Goal: Navigation & Orientation: Find specific page/section

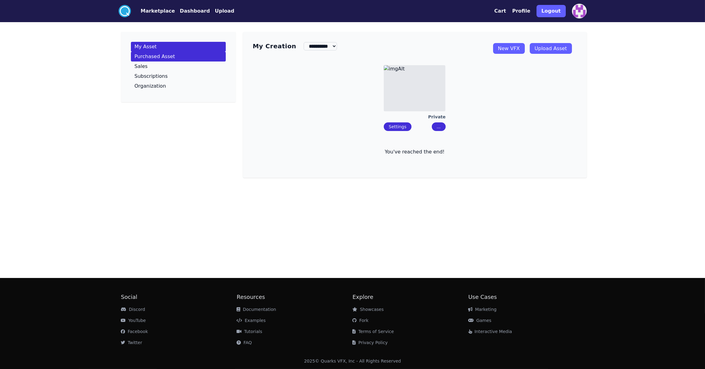
click at [171, 57] on p "Purchased Asset" at bounding box center [155, 56] width 41 height 5
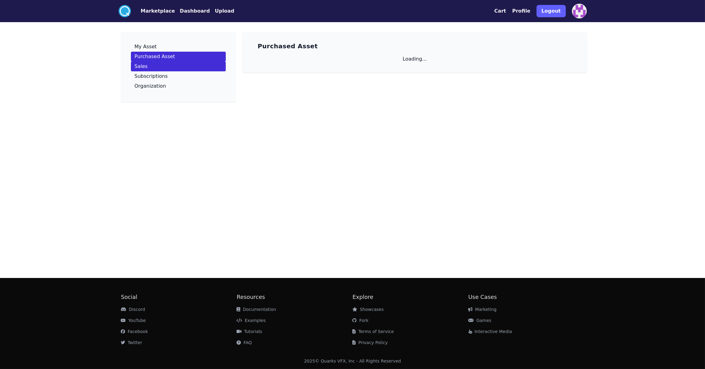
click at [143, 67] on p "Sales" at bounding box center [141, 66] width 13 height 5
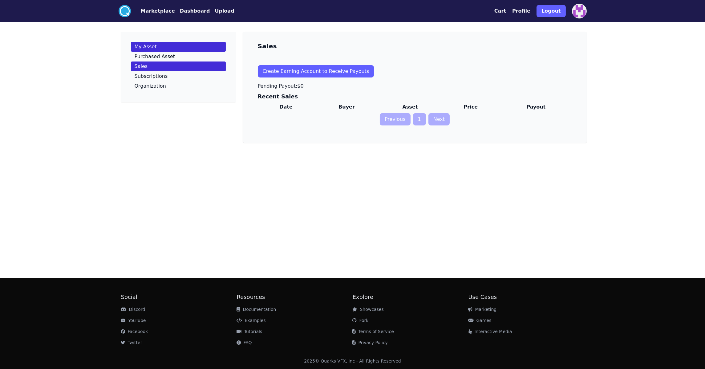
click at [152, 46] on p "My Asset" at bounding box center [146, 46] width 22 height 5
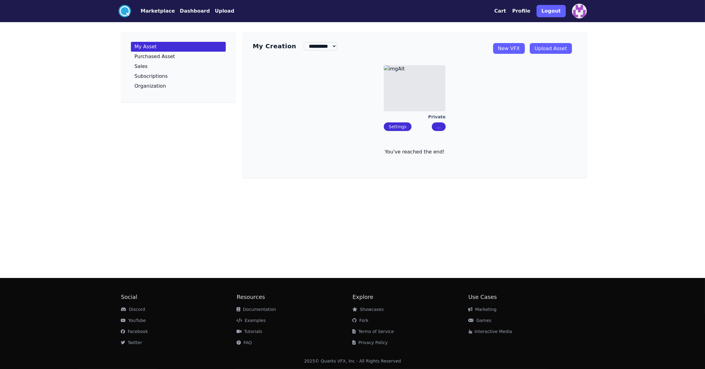
click at [184, 10] on button "Dashboard" at bounding box center [195, 10] width 30 height 7
click at [221, 12] on button "Upload" at bounding box center [224, 10] width 19 height 7
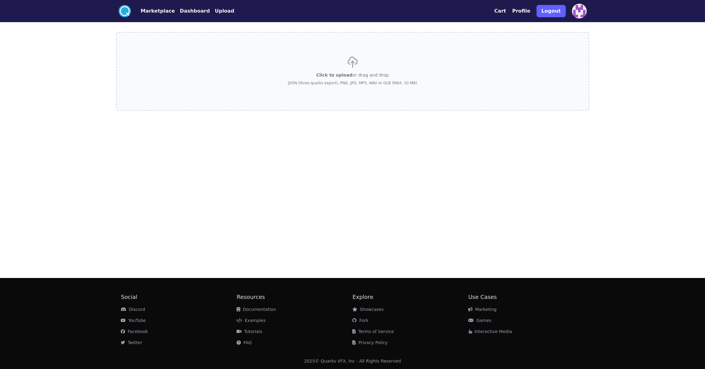
click at [161, 12] on button "Marketplace" at bounding box center [158, 10] width 34 height 7
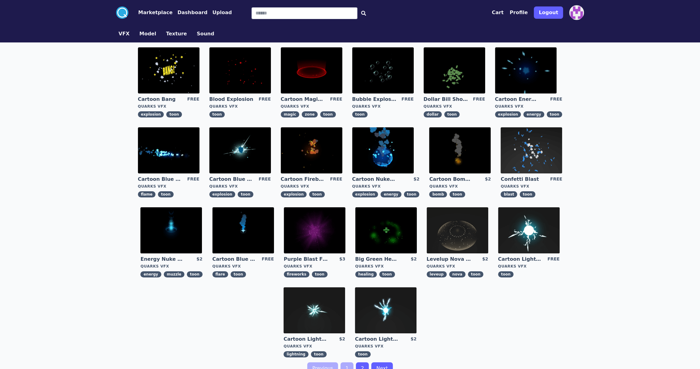
click at [153, 13] on button "Marketplace" at bounding box center [155, 12] width 34 height 7
click at [126, 11] on icon at bounding box center [122, 13] width 10 height 10
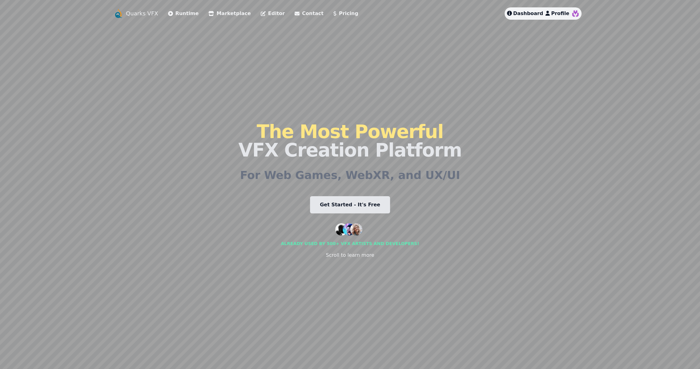
click at [262, 12] on link "Editor" at bounding box center [273, 13] width 24 height 7
